Goal: Task Accomplishment & Management: Complete application form

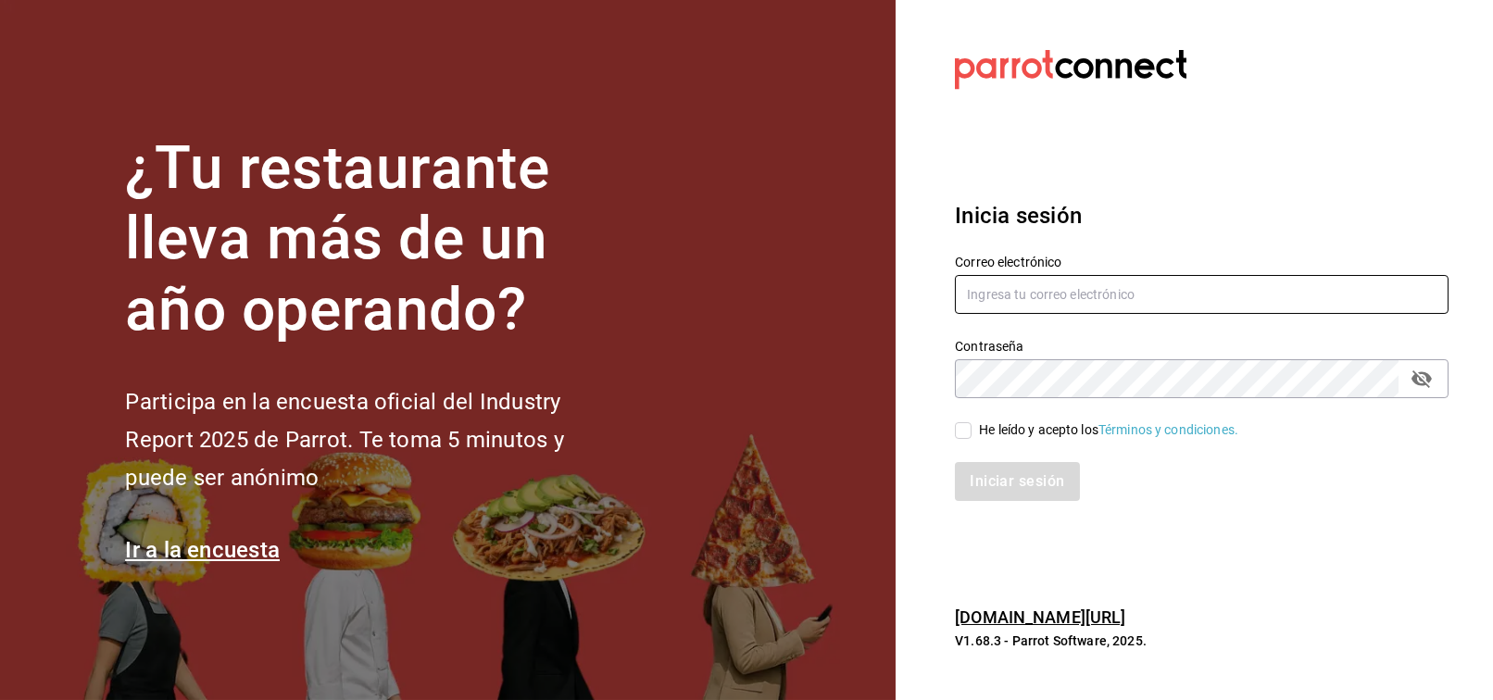
click at [1008, 306] on input "text" at bounding box center [1202, 294] width 494 height 39
type input "FRANCISCO.DELTORO@COSTENO.COM"
click at [1126, 399] on div "He leído y acepto los Términos y condiciones." at bounding box center [1191, 419] width 516 height 43
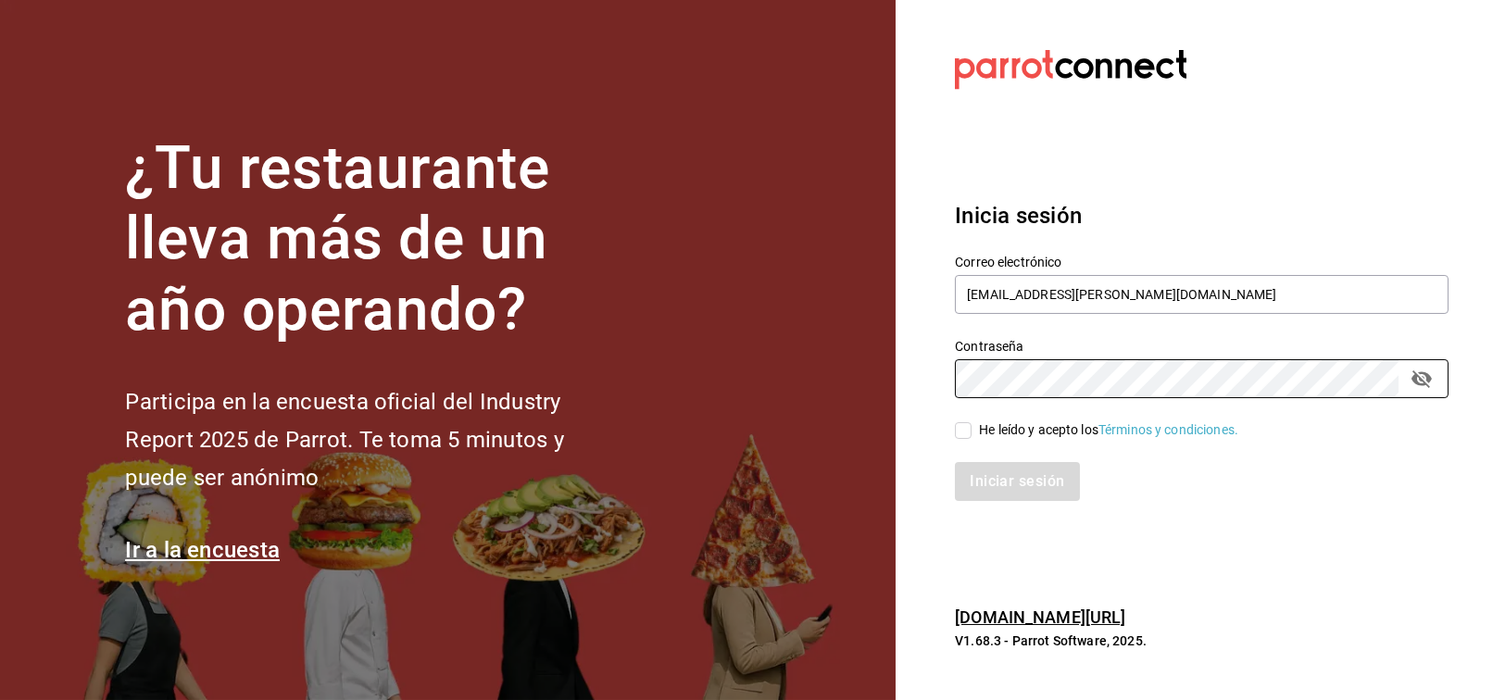
click at [1040, 433] on div "He leído y acepto los Términos y condiciones." at bounding box center [1108, 430] width 259 height 19
click at [972, 433] on input "He leído y acepto los Términos y condiciones." at bounding box center [963, 430] width 17 height 17
checkbox input "true"
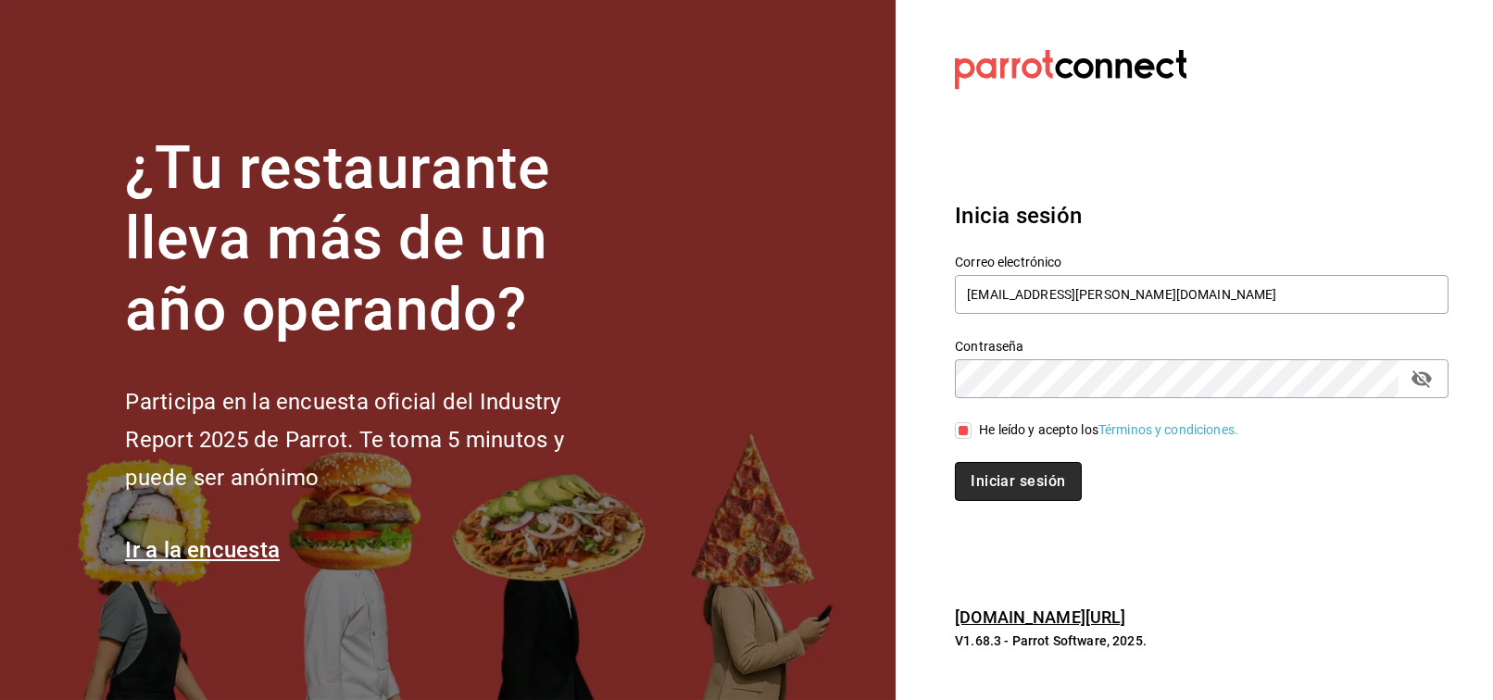
click at [1026, 497] on button "Iniciar sesión" at bounding box center [1018, 481] width 126 height 39
